Goal: Task Accomplishment & Management: Use online tool/utility

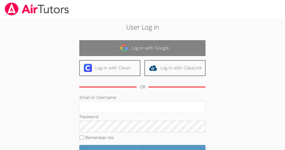
click at [129, 48] on link "Log in with Google" at bounding box center [142, 48] width 126 height 16
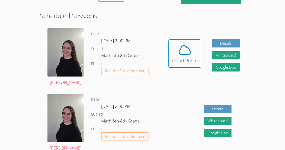
scroll to position [124, 0]
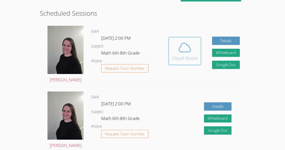
click at [180, 53] on icon at bounding box center [185, 47] width 14 height 14
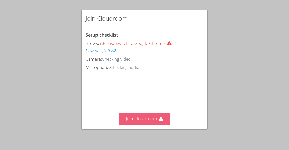
click at [138, 123] on button "Join Cloudroom" at bounding box center [145, 119] width 52 height 12
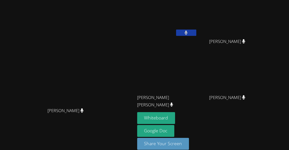
click at [196, 33] on button at bounding box center [186, 33] width 20 height 6
click at [196, 31] on button at bounding box center [186, 33] width 20 height 6
click at [186, 15] on video at bounding box center [167, 19] width 60 height 34
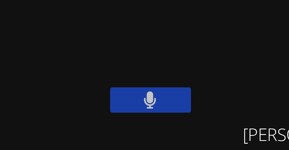
click at [196, 33] on button at bounding box center [186, 33] width 20 height 6
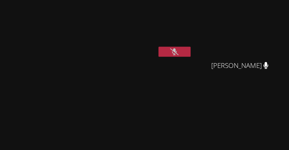
click at [196, 13] on video at bounding box center [167, 19] width 60 height 34
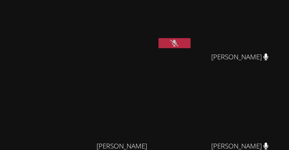
click at [197, 30] on div "Nicarli Reneville" at bounding box center [167, 15] width 60 height 36
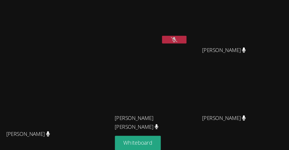
click at [186, 14] on video at bounding box center [167, 19] width 60 height 34
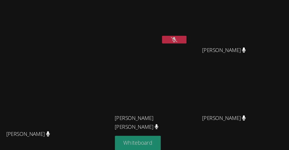
click at [172, 117] on button "Whiteboard" at bounding box center [156, 118] width 38 height 12
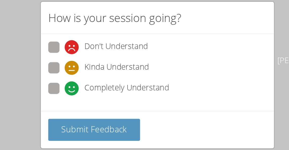
click at [95, 60] on span at bounding box center [95, 60] width 0 height 0
click at [95, 57] on input "Completely Understand" at bounding box center [97, 56] width 4 height 4
radio input "true"
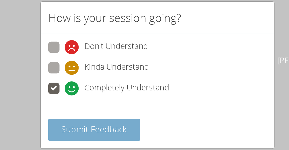
click at [104, 76] on span "Submit Feedback" at bounding box center [110, 79] width 35 height 6
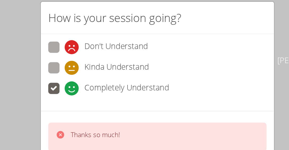
click at [73, 51] on div "How is your session going? Don't Understand Kinda Understand Completely Underst…" at bounding box center [144, 75] width 289 height 150
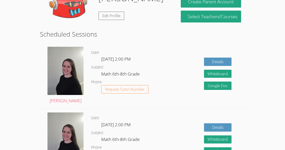
scroll to position [86, 0]
